Goal: Task Accomplishment & Management: Manage account settings

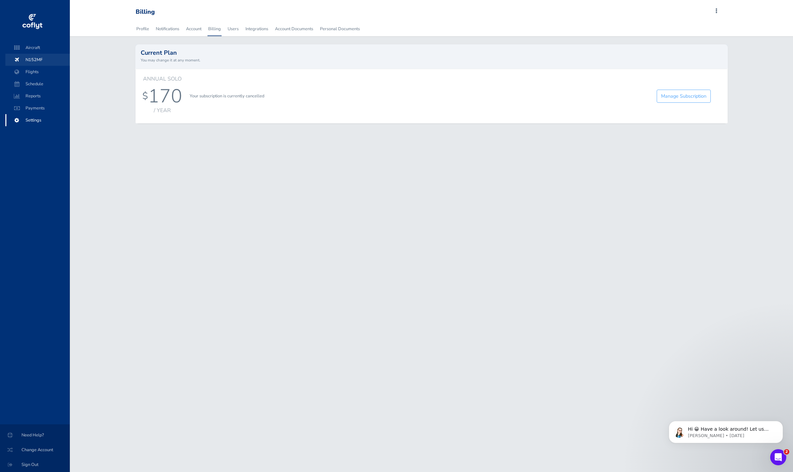
click at [46, 59] on span "N152MF" at bounding box center [37, 60] width 51 height 12
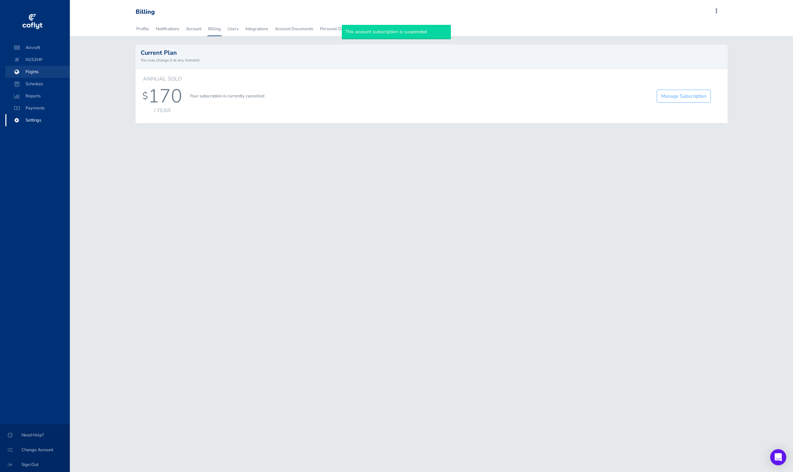
click at [44, 75] on span "Flights" at bounding box center [37, 72] width 51 height 12
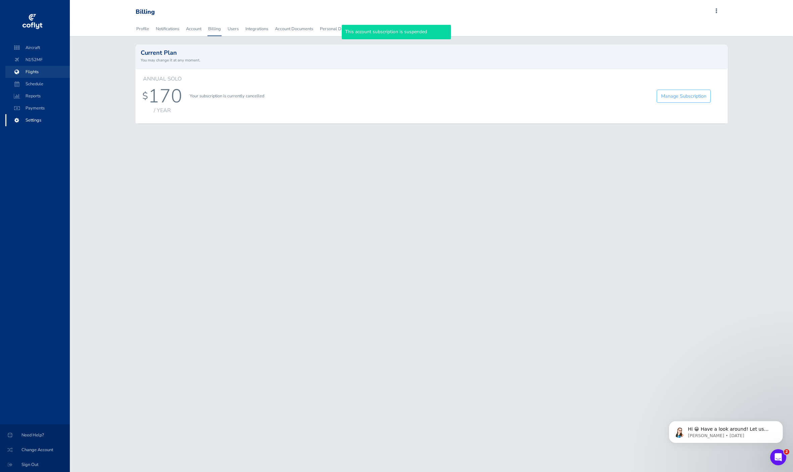
click at [43, 72] on span "Flights" at bounding box center [37, 72] width 51 height 12
click at [680, 109] on div "Annual Solo $ 170 / year Your subscription is currently cancelled Manage Subscr…" at bounding box center [431, 96] width 589 height 41
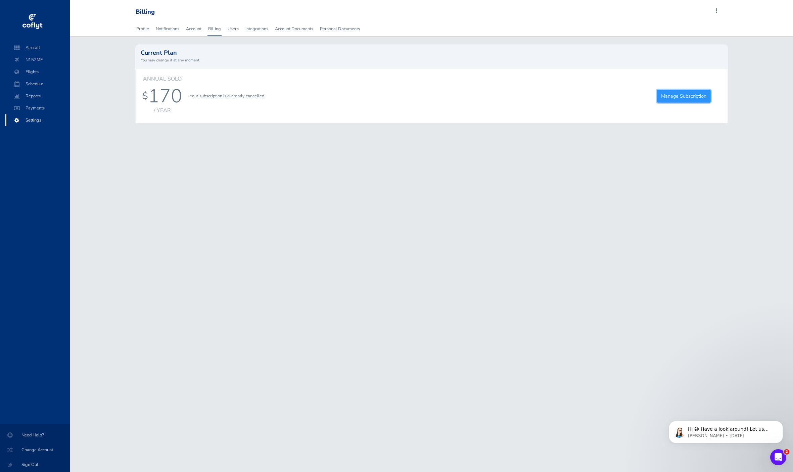
click at [678, 91] on link "Manage Subscription" at bounding box center [684, 96] width 54 height 13
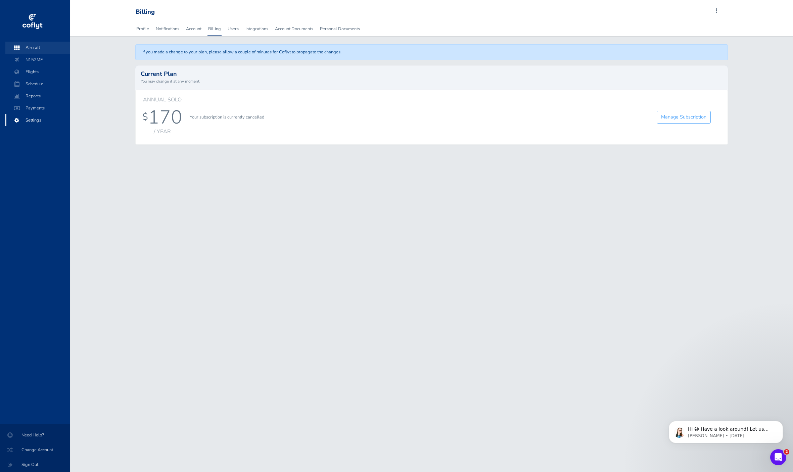
click at [24, 53] on span "Aircraft" at bounding box center [37, 48] width 51 height 12
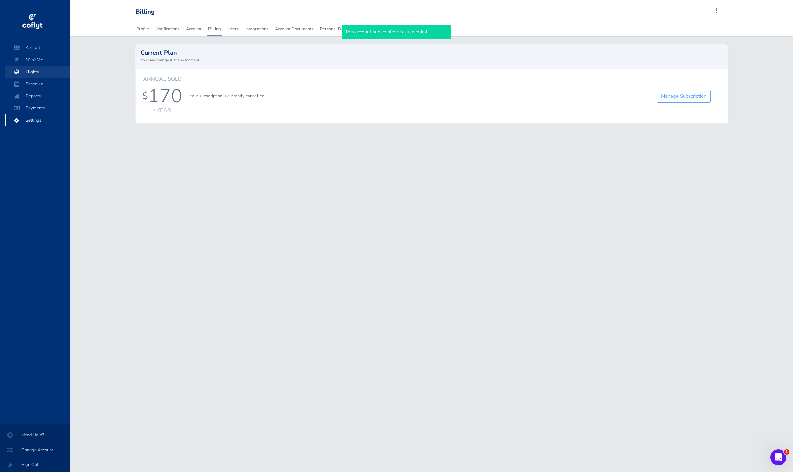
click at [30, 66] on span "Flights" at bounding box center [37, 72] width 51 height 12
click at [42, 124] on span "Settings" at bounding box center [37, 120] width 51 height 12
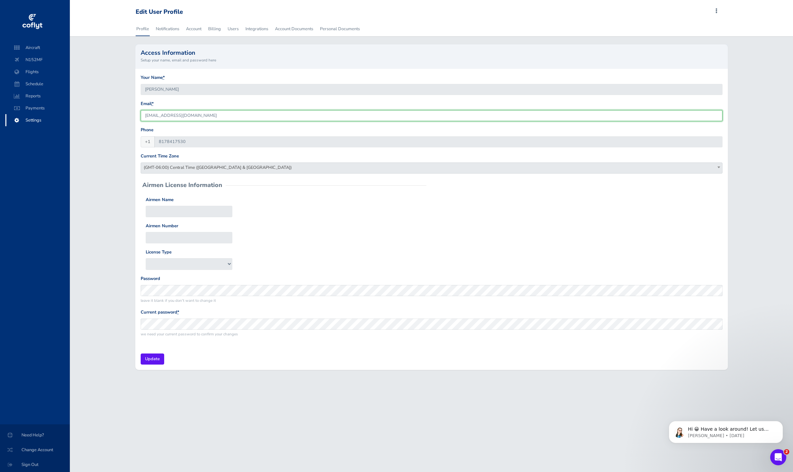
click at [207, 116] on input "[EMAIL_ADDRESS][DOMAIN_NAME]" at bounding box center [432, 115] width 582 height 11
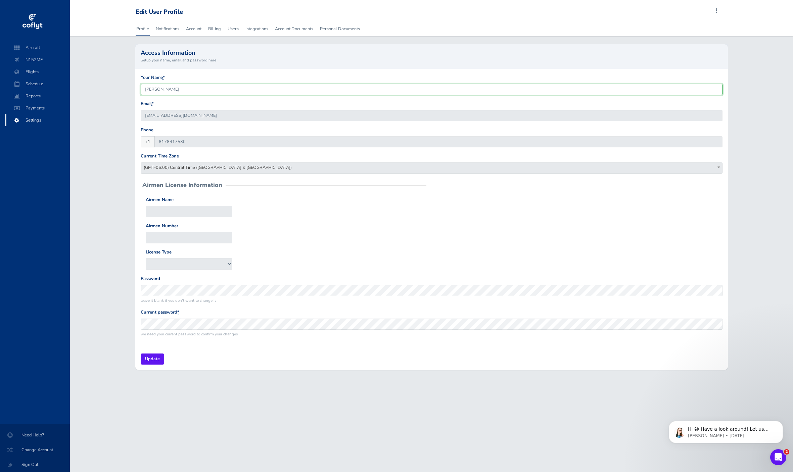
click at [200, 92] on input "[PERSON_NAME]" at bounding box center [432, 89] width 582 height 11
click at [193, 32] on link "Account" at bounding box center [193, 28] width 17 height 15
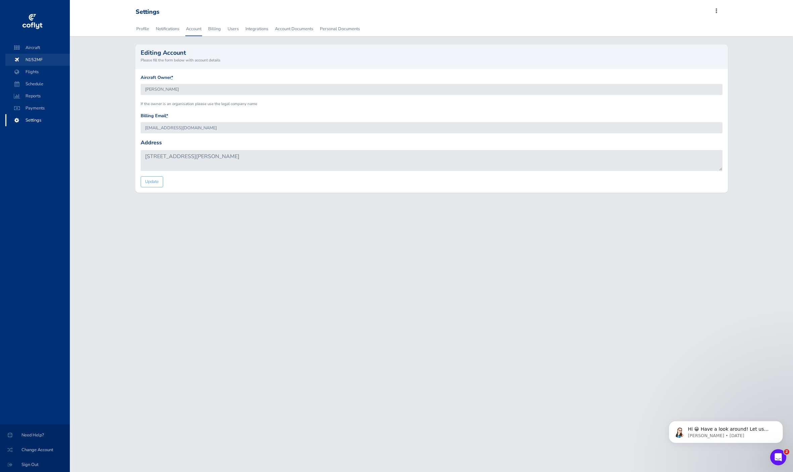
click at [13, 60] on span at bounding box center [17, 60] width 12 height 12
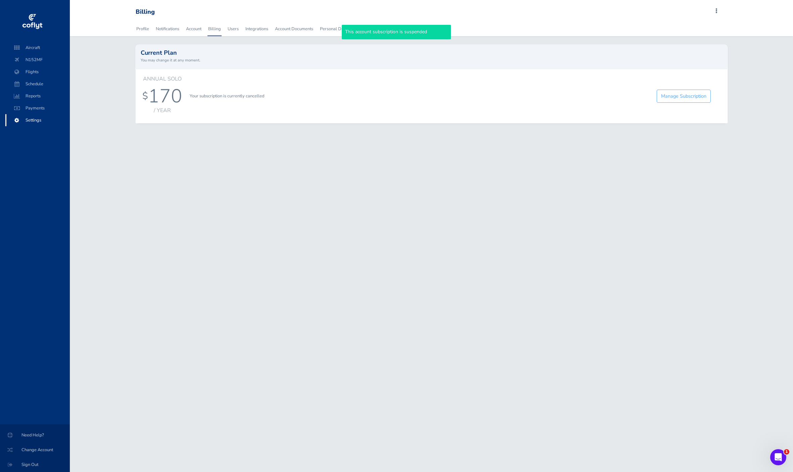
click at [38, 126] on li at bounding box center [37, 127] width 64 height 3
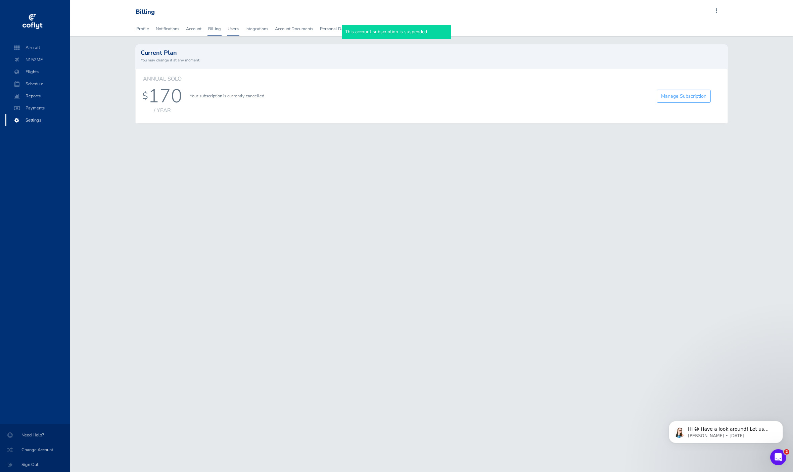
click at [236, 27] on link "Users" at bounding box center [233, 28] width 12 height 15
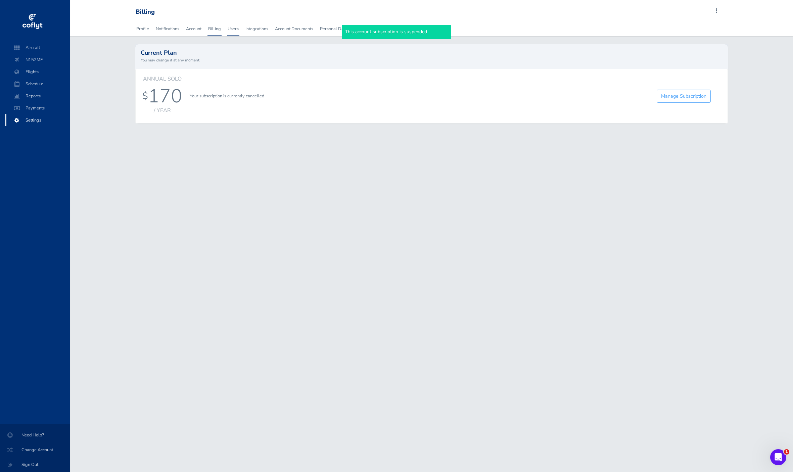
click at [233, 33] on link "Users" at bounding box center [233, 28] width 12 height 15
click at [327, 33] on link "Personal Documents" at bounding box center [339, 28] width 41 height 15
click at [295, 31] on link "Account Documents" at bounding box center [294, 28] width 40 height 15
click at [258, 33] on link "Integrations" at bounding box center [257, 28] width 24 height 15
click at [228, 29] on link "Users" at bounding box center [233, 28] width 12 height 15
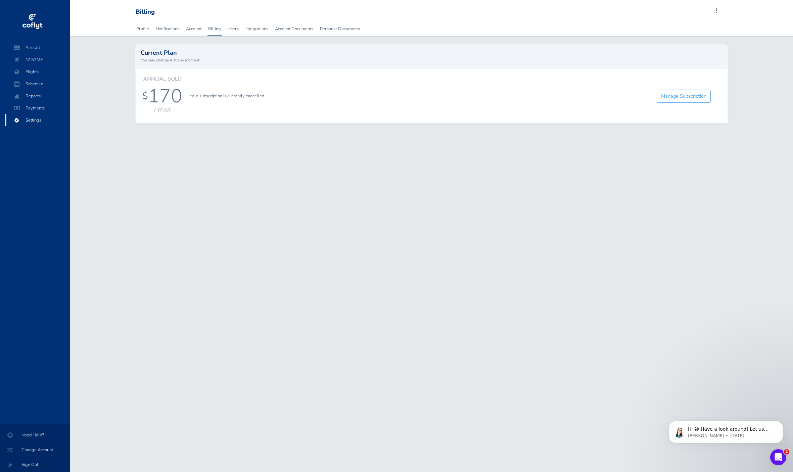
click at [718, 13] on span at bounding box center [717, 10] width 8 height 9
click at [731, 18] on div "Billing Add Squawk Add Flight Add Reservation J Profile Settings Account Users …" at bounding box center [431, 10] width 603 height 21
click at [34, 461] on span "Sign Out" at bounding box center [35, 465] width 54 height 12
